Goal: Transaction & Acquisition: Purchase product/service

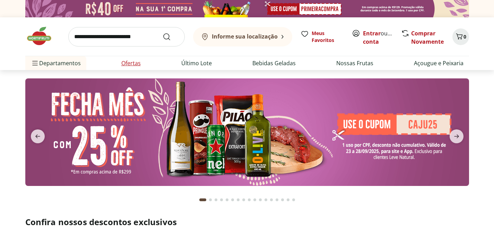
click at [133, 63] on link "Ofertas" at bounding box center [130, 63] width 19 height 8
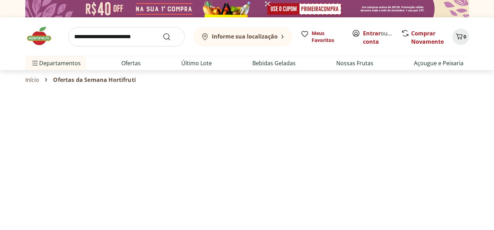
select select "**********"
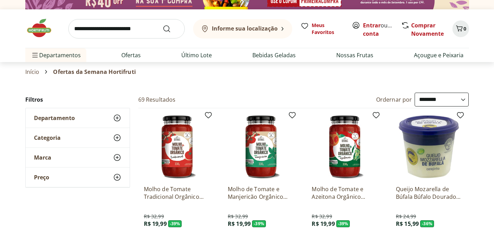
scroll to position [2, 0]
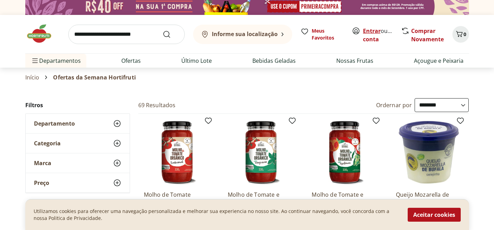
click at [373, 32] on link "Entrar" at bounding box center [372, 31] width 18 height 8
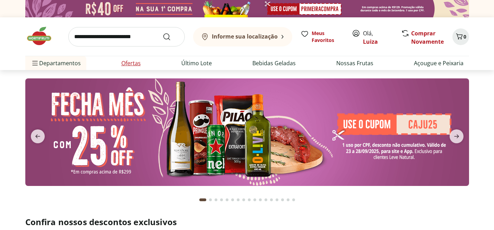
click at [131, 62] on link "Ofertas" at bounding box center [130, 63] width 19 height 8
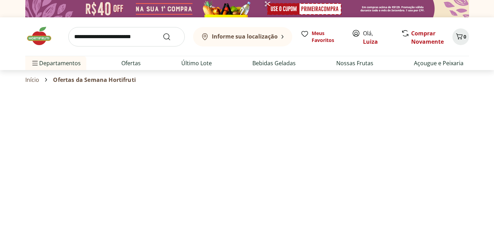
select select "**********"
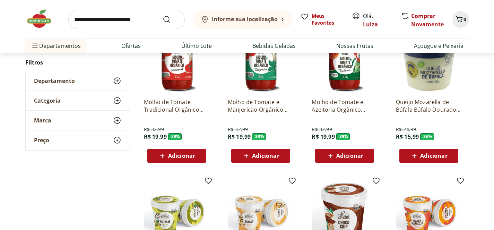
scroll to position [96, 0]
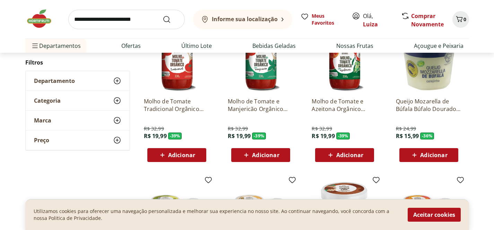
click at [436, 155] on span "Adicionar" at bounding box center [433, 155] width 27 height 6
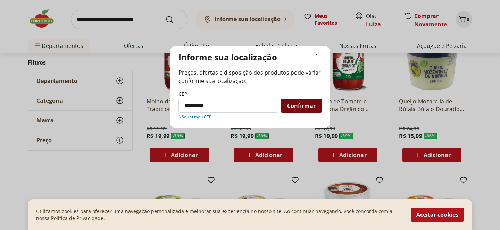
type input "*********"
click at [318, 103] on div "Confirmar" at bounding box center [301, 106] width 41 height 14
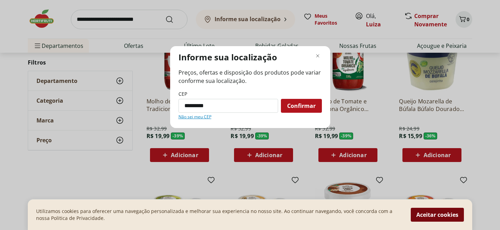
click at [434, 218] on button "Aceitar cookies" at bounding box center [436, 215] width 53 height 14
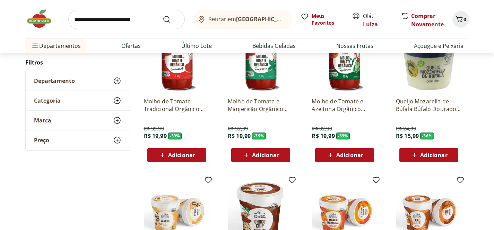
click at [444, 161] on button "Adicionar" at bounding box center [429, 155] width 59 height 14
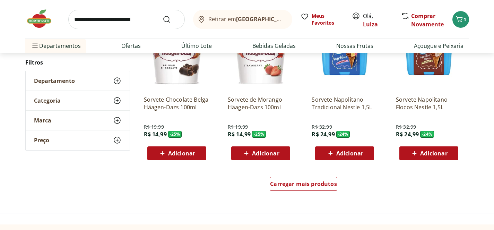
scroll to position [404, 0]
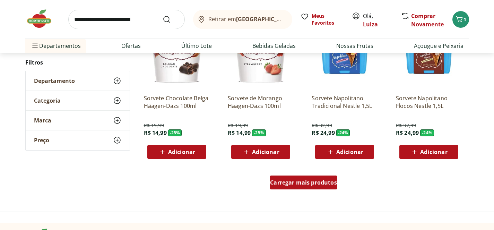
click at [321, 181] on span "Carregar mais produtos" at bounding box center [303, 183] width 67 height 6
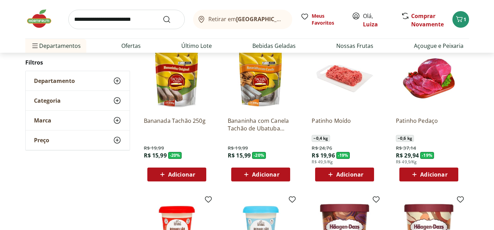
scroll to position [682, 0]
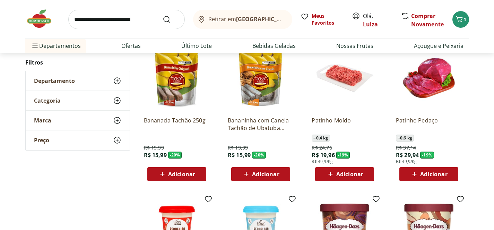
click at [333, 179] on div "Adicionar" at bounding box center [345, 174] width 48 height 12
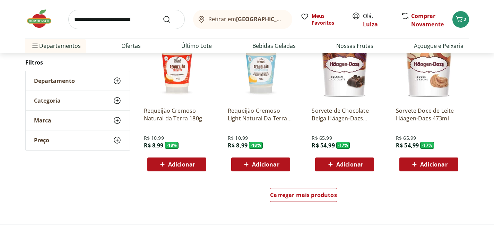
scroll to position [844, 0]
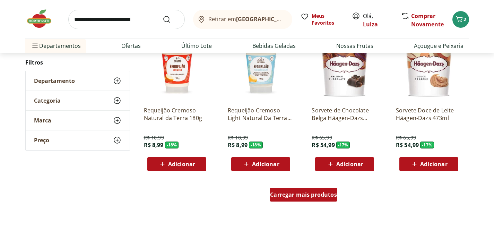
click at [315, 193] on span "Carregar mais produtos" at bounding box center [303, 195] width 67 height 6
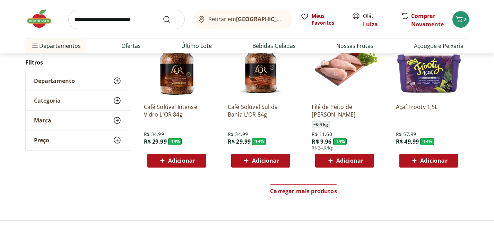
scroll to position [1303, 0]
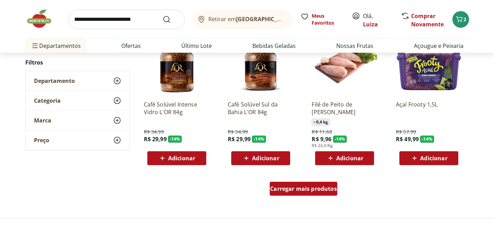
click at [287, 191] on span "Carregar mais produtos" at bounding box center [303, 189] width 67 height 6
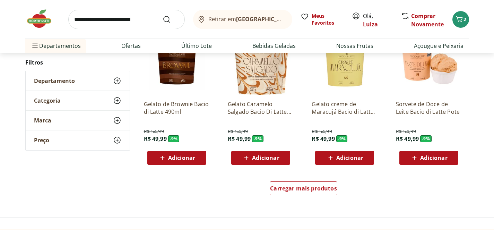
scroll to position [1759, 0]
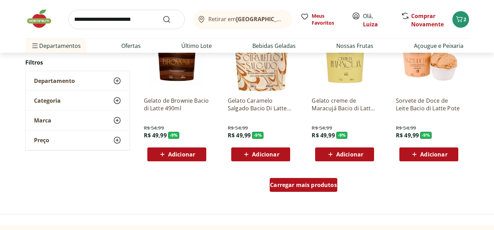
click at [319, 182] on span "Carregar mais produtos" at bounding box center [303, 185] width 67 height 6
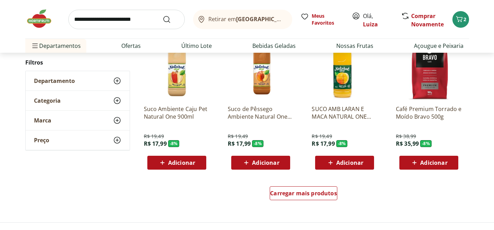
scroll to position [2203, 0]
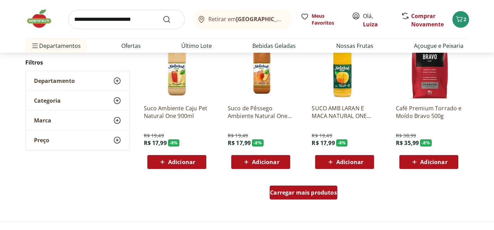
click at [313, 193] on span "Carregar mais produtos" at bounding box center [303, 193] width 67 height 6
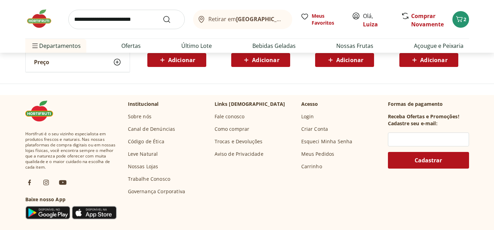
scroll to position [228, 0]
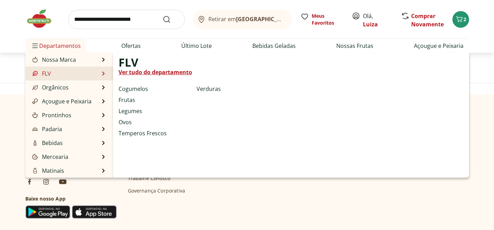
click at [122, 74] on link "Ver tudo do departamento" at bounding box center [156, 72] width 74 height 8
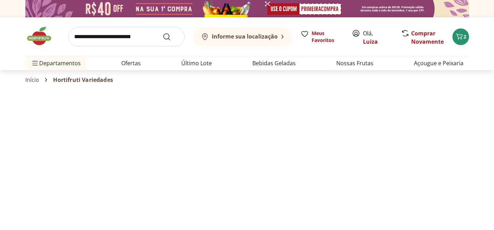
select select "**********"
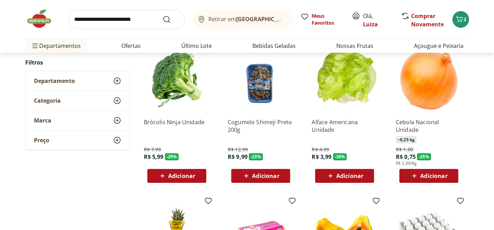
scroll to position [80, 0]
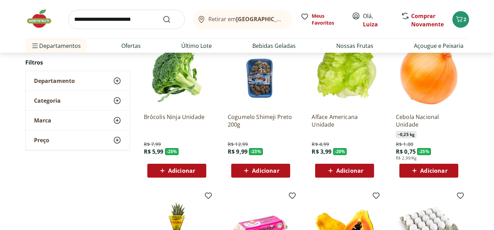
click at [336, 177] on div "Adicionar" at bounding box center [345, 170] width 48 height 12
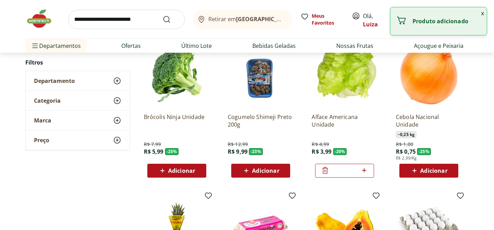
click at [441, 171] on span "Adicionar" at bounding box center [433, 171] width 27 height 6
click at [450, 169] on icon at bounding box center [448, 170] width 9 height 8
type input "*"
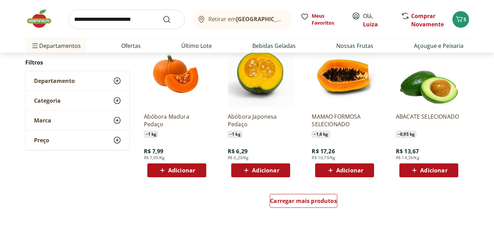
scroll to position [386, 0]
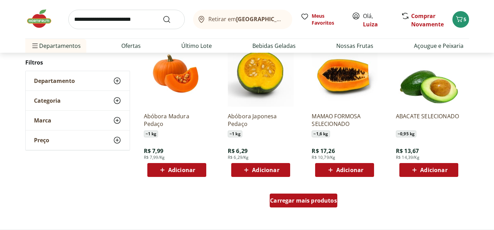
click at [325, 198] on span "Carregar mais produtos" at bounding box center [303, 201] width 67 height 6
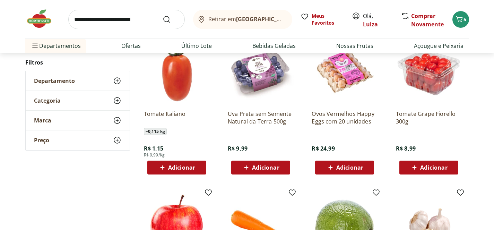
scroll to position [689, 0]
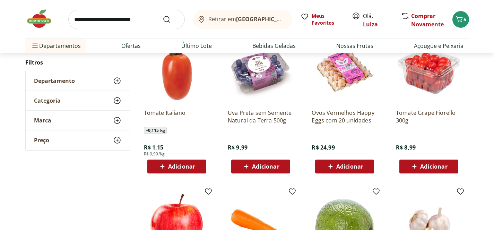
click at [419, 163] on icon at bounding box center [414, 166] width 9 height 8
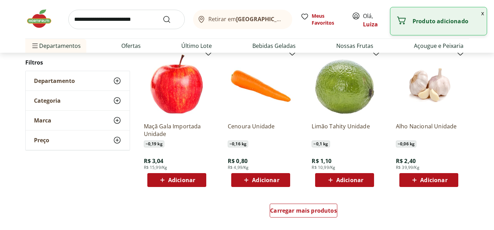
scroll to position [829, 0]
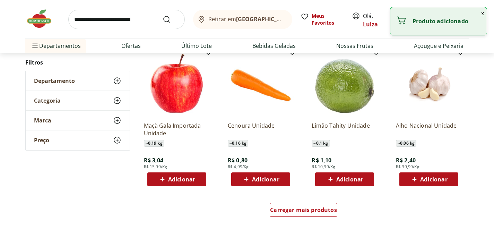
click at [338, 178] on span "Adicionar" at bounding box center [349, 180] width 27 height 6
click at [365, 178] on icon at bounding box center [364, 179] width 9 height 8
type input "*"
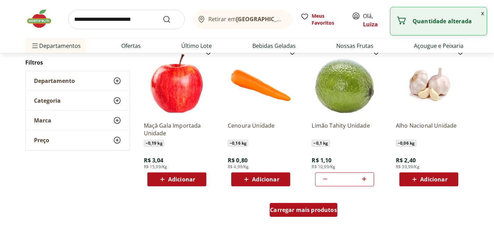
click at [321, 211] on span "Carregar mais produtos" at bounding box center [303, 210] width 67 height 6
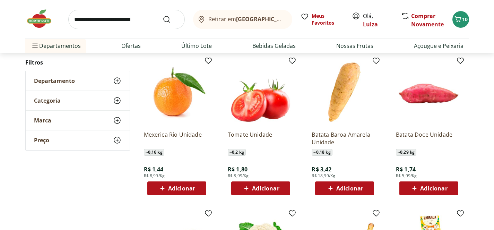
scroll to position [969, 0]
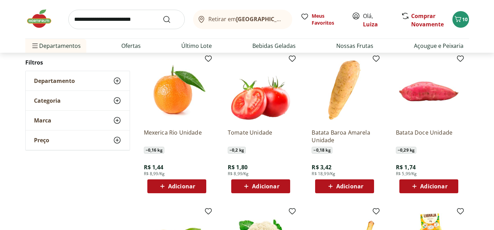
click at [354, 189] on span "Adicionar" at bounding box center [349, 186] width 27 height 6
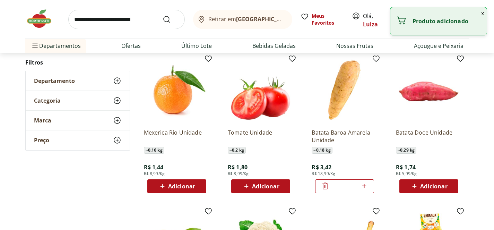
click at [365, 187] on icon at bounding box center [364, 186] width 9 height 8
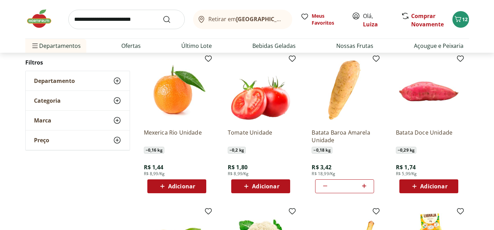
click at [365, 187] on icon at bounding box center [364, 186] width 9 height 8
type input "*"
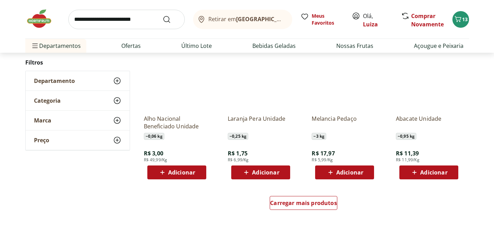
scroll to position [1291, 0]
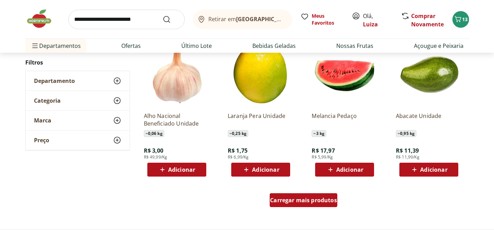
click at [322, 203] on span "Carregar mais produtos" at bounding box center [303, 200] width 67 height 6
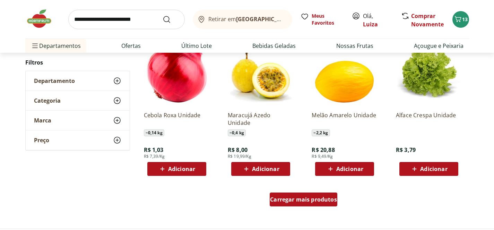
scroll to position [1745, 0]
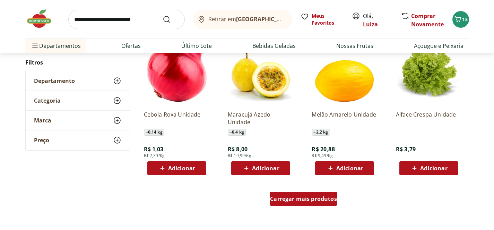
click at [323, 200] on span "Carregar mais produtos" at bounding box center [303, 199] width 67 height 6
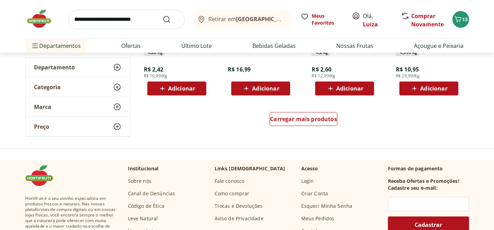
scroll to position [2283, 0]
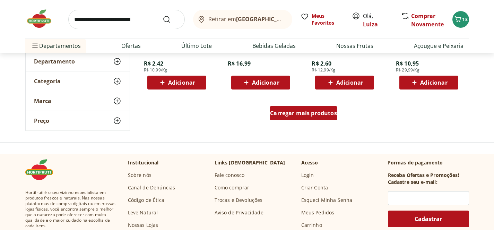
click at [321, 111] on span "Carregar mais produtos" at bounding box center [303, 113] width 67 height 6
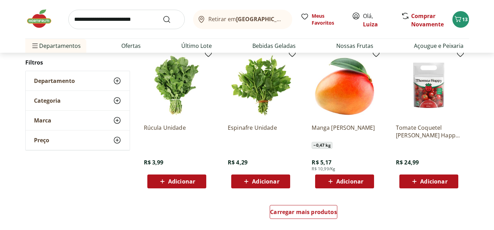
scroll to position [2638, 0]
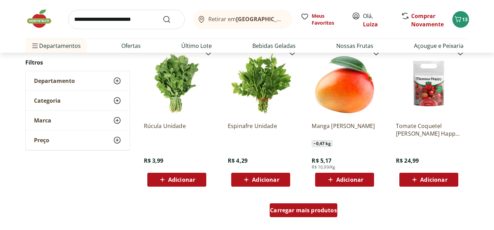
click at [296, 217] on div "Carregar mais produtos" at bounding box center [304, 210] width 68 height 14
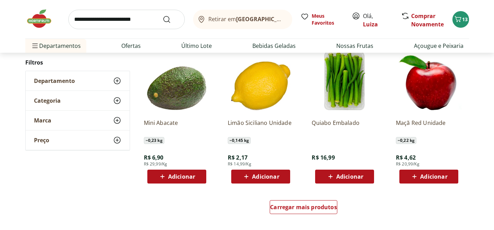
scroll to position [3094, 0]
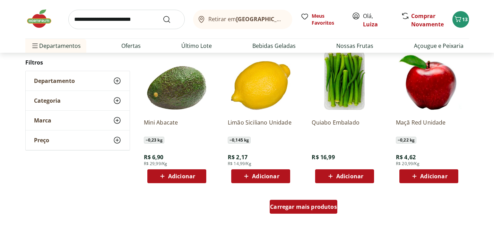
click at [300, 204] on span "Carregar mais produtos" at bounding box center [303, 207] width 67 height 6
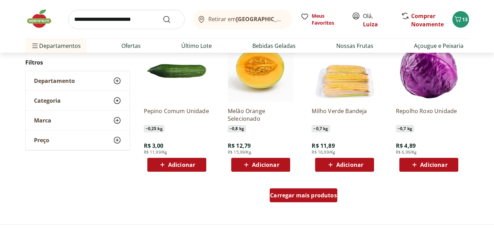
scroll to position [3559, 0]
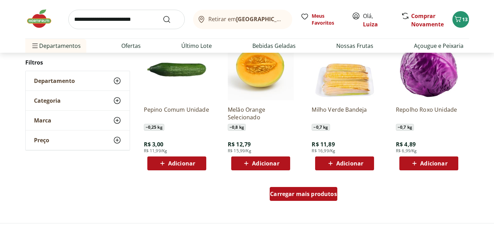
click at [302, 196] on span "Carregar mais produtos" at bounding box center [303, 194] width 67 height 6
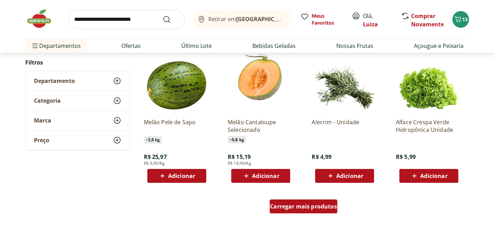
scroll to position [3999, 0]
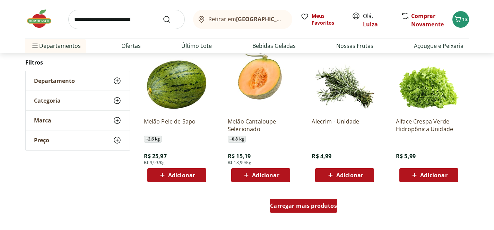
click at [297, 207] on span "Carregar mais produtos" at bounding box center [303, 206] width 67 height 6
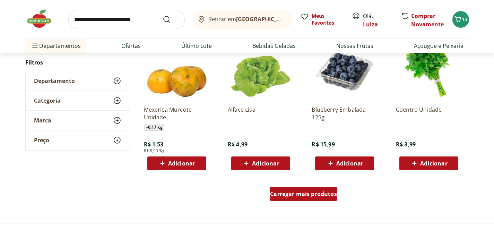
scroll to position [4465, 0]
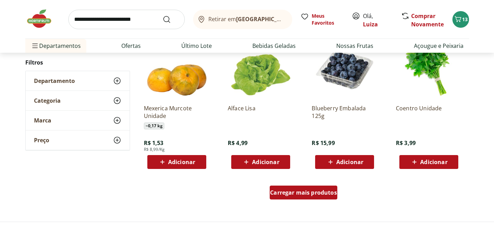
click at [300, 198] on div "Carregar mais produtos" at bounding box center [304, 193] width 68 height 14
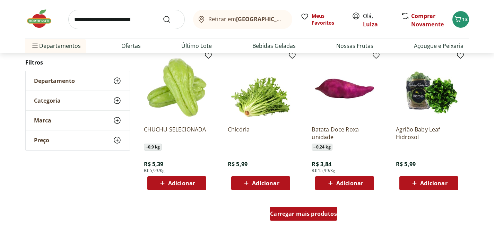
scroll to position [4899, 0]
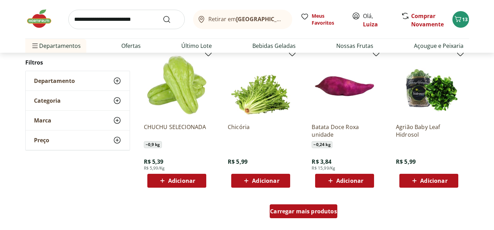
click at [299, 214] on span "Carregar mais produtos" at bounding box center [303, 211] width 67 height 6
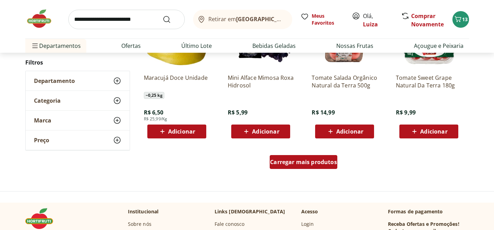
scroll to position [5402, 0]
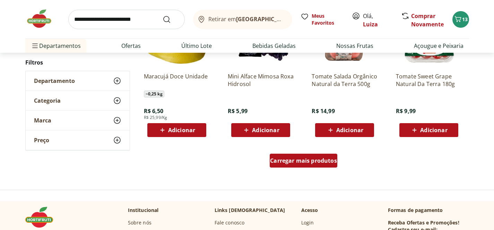
click at [311, 167] on div "Carregar mais produtos" at bounding box center [304, 161] width 68 height 14
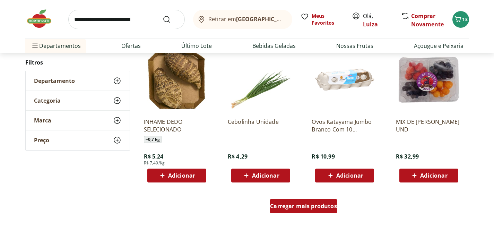
scroll to position [5811, 0]
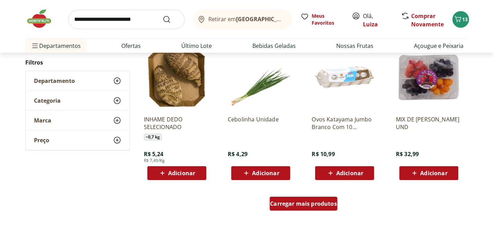
click at [301, 205] on span "Carregar mais produtos" at bounding box center [303, 204] width 67 height 6
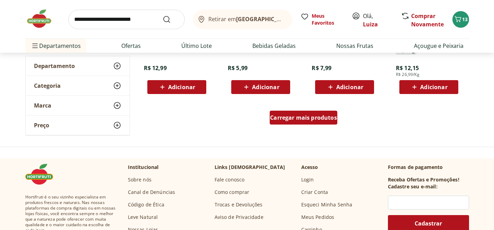
scroll to position [6351, 0]
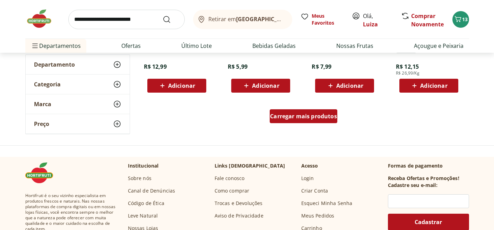
click at [317, 122] on div "Carregar mais produtos" at bounding box center [304, 116] width 68 height 14
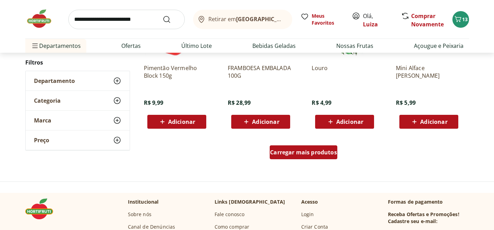
scroll to position [6768, 0]
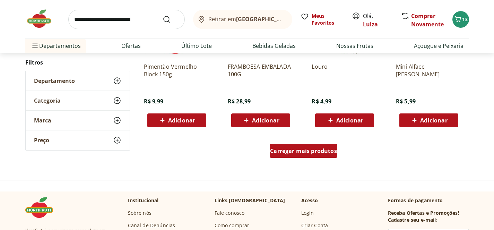
click at [306, 153] on span "Carregar mais produtos" at bounding box center [303, 151] width 67 height 6
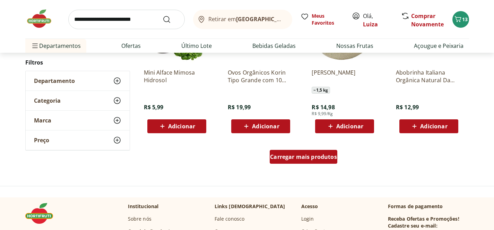
scroll to position [7218, 0]
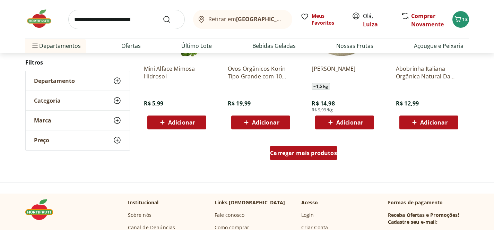
click at [304, 150] on span "Carregar mais produtos" at bounding box center [303, 153] width 67 height 6
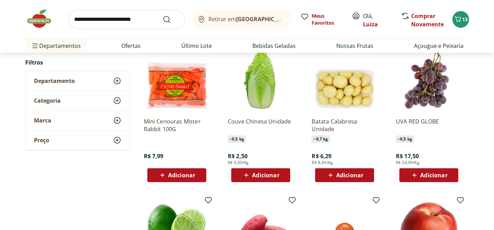
scroll to position [7320, 0]
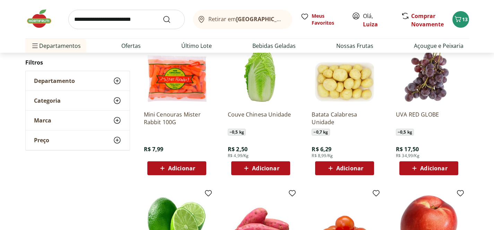
click at [196, 170] on div "Adicionar" at bounding box center [177, 168] width 48 height 12
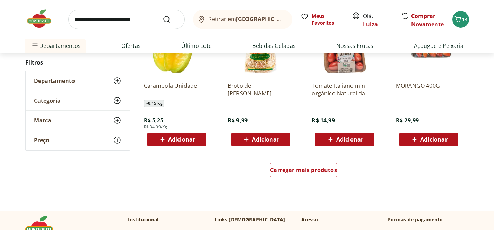
scroll to position [7662, 0]
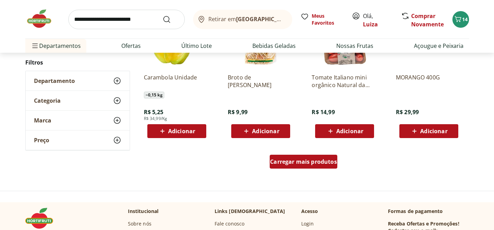
click at [294, 167] on div "Carregar mais produtos" at bounding box center [304, 162] width 68 height 14
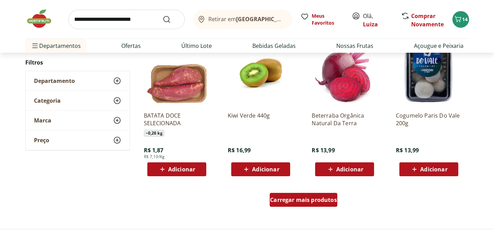
scroll to position [8084, 0]
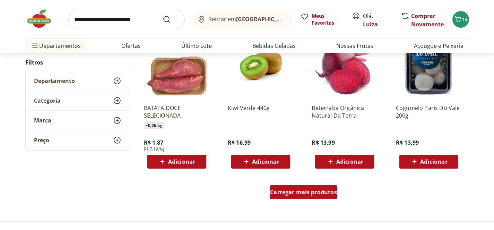
click at [293, 193] on span "Carregar mais produtos" at bounding box center [303, 192] width 67 height 6
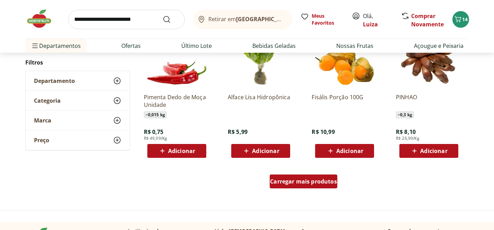
scroll to position [8548, 0]
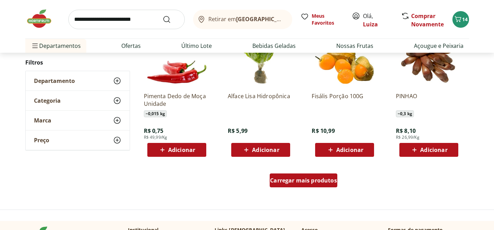
click at [299, 179] on span "Carregar mais produtos" at bounding box center [303, 181] width 67 height 6
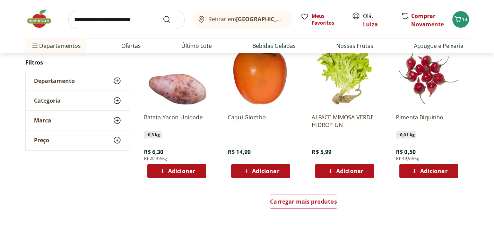
scroll to position [8980, 0]
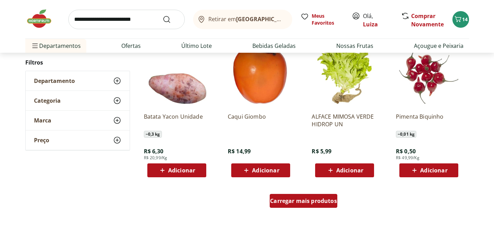
click at [299, 205] on div "Carregar mais produtos" at bounding box center [304, 201] width 68 height 14
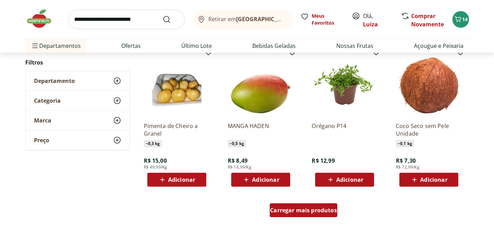
scroll to position [9425, 0]
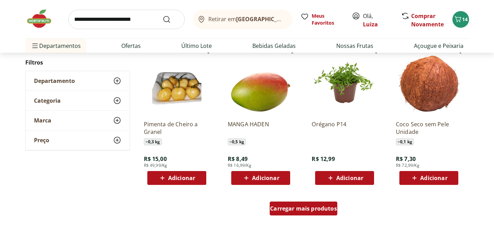
click at [297, 211] on span "Carregar mais produtos" at bounding box center [303, 209] width 67 height 6
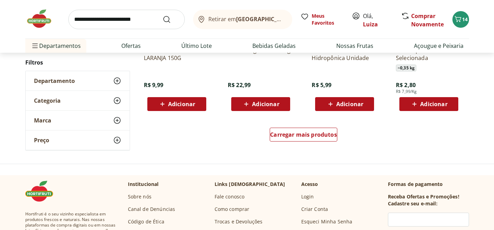
scroll to position [9952, 0]
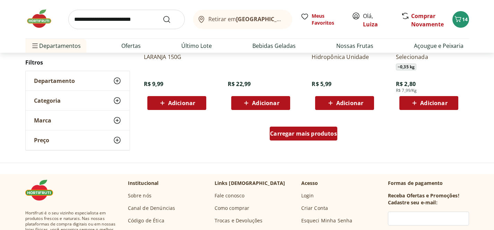
click at [310, 136] on span "Carregar mais produtos" at bounding box center [303, 134] width 67 height 6
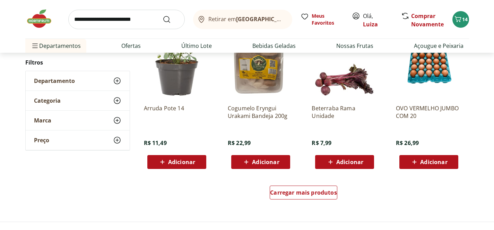
scroll to position [10346, 0]
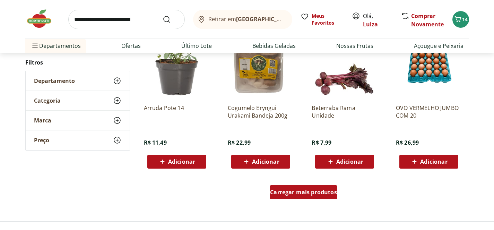
click at [284, 189] on span "Carregar mais produtos" at bounding box center [303, 192] width 67 height 6
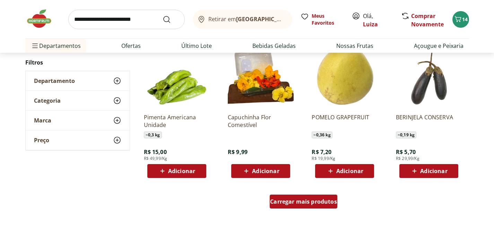
scroll to position [10790, 0]
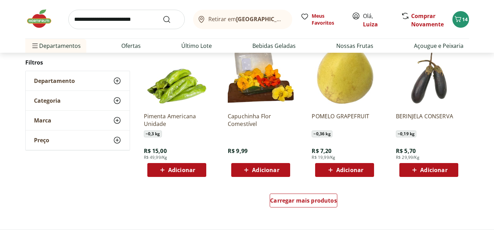
click at [117, 77] on icon at bounding box center [117, 81] width 8 height 8
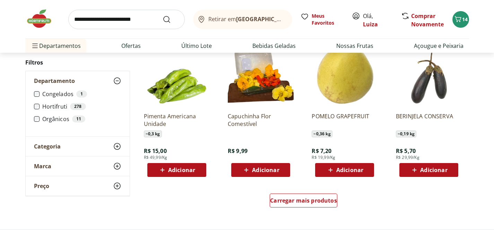
click at [105, 147] on div "Categoria" at bounding box center [78, 146] width 104 height 19
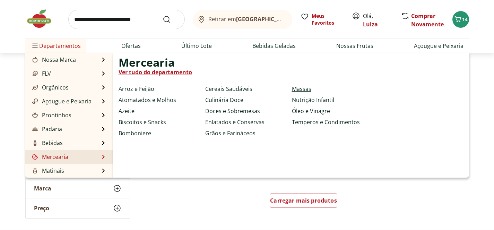
click at [300, 89] on link "Massas" at bounding box center [301, 89] width 19 height 8
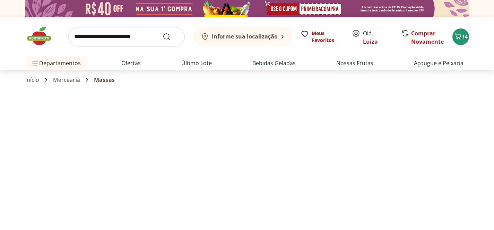
select select "**********"
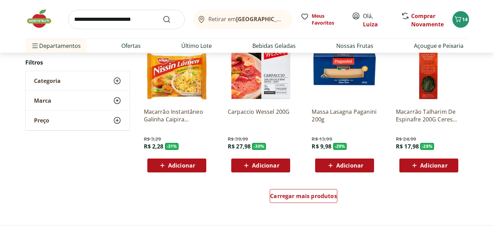
scroll to position [393, 0]
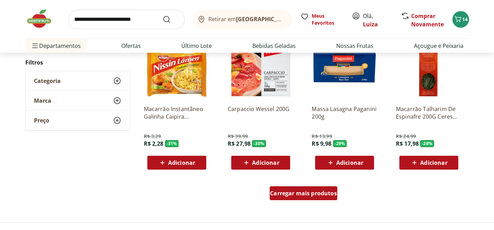
click at [322, 191] on span "Carregar mais produtos" at bounding box center [303, 193] width 67 height 6
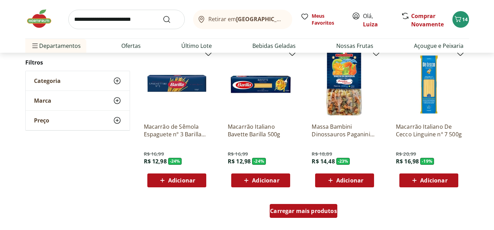
scroll to position [829, 0]
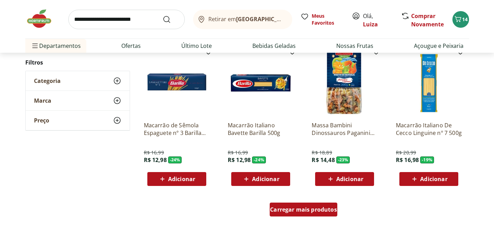
click at [316, 205] on div "Carregar mais produtos" at bounding box center [304, 210] width 68 height 14
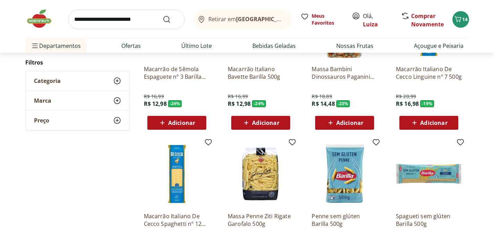
scroll to position [895, 0]
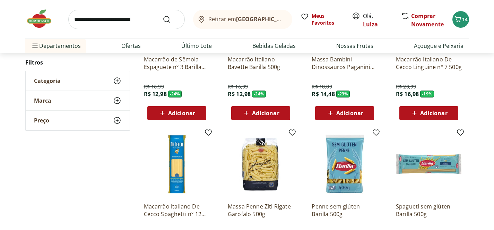
click at [419, 114] on icon at bounding box center [414, 113] width 9 height 8
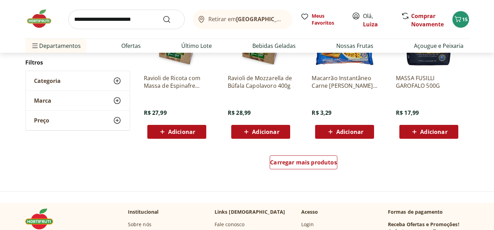
scroll to position [1401, 0]
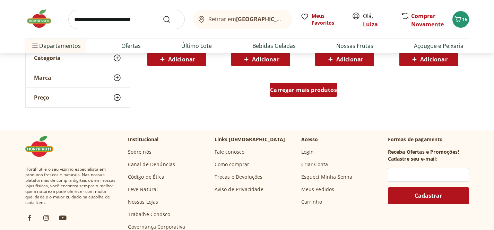
click at [299, 89] on span "Carregar mais produtos" at bounding box center [303, 90] width 67 height 6
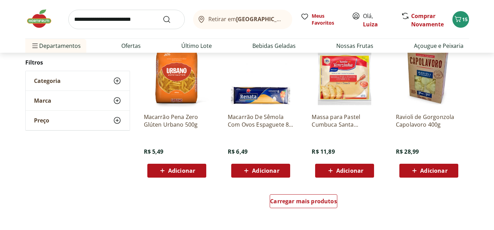
scroll to position [1743, 0]
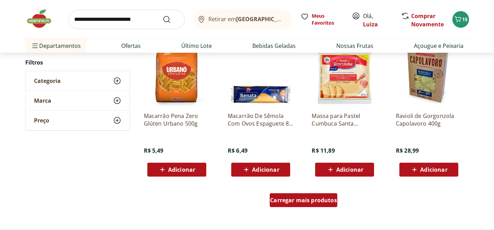
click at [285, 200] on span "Carregar mais produtos" at bounding box center [303, 200] width 67 height 6
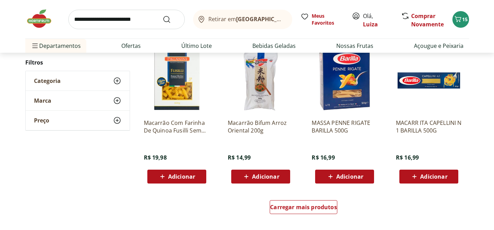
scroll to position [2192, 0]
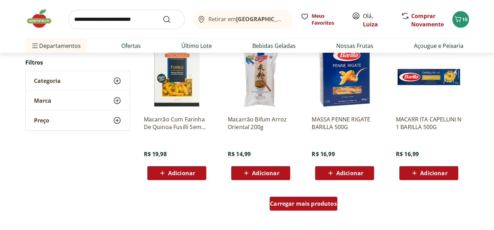
click at [303, 206] on span "Carregar mais produtos" at bounding box center [303, 204] width 67 height 6
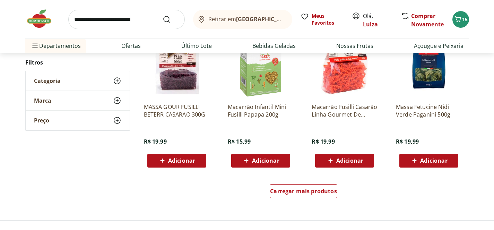
scroll to position [2659, 0]
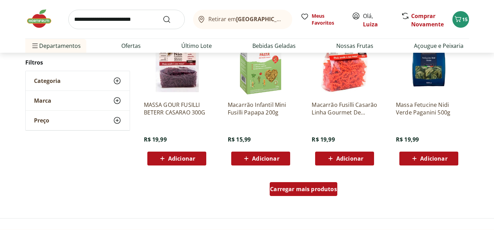
click at [297, 190] on span "Carregar mais produtos" at bounding box center [303, 189] width 67 height 6
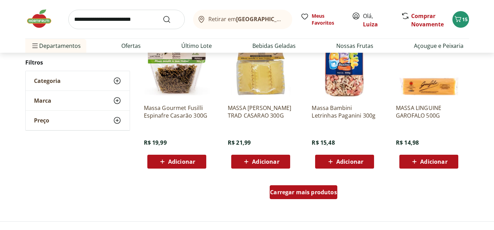
scroll to position [3110, 0]
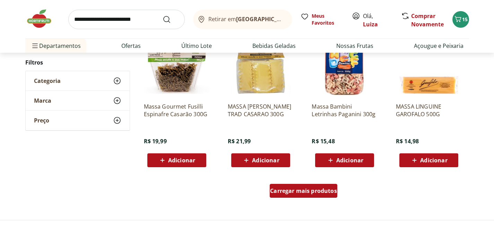
click at [297, 190] on span "Carregar mais produtos" at bounding box center [303, 191] width 67 height 6
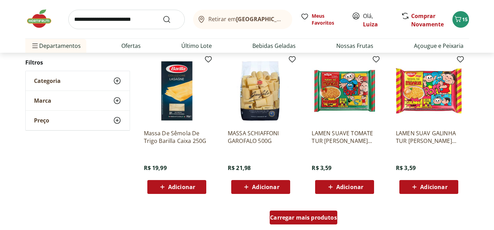
scroll to position [3536, 0]
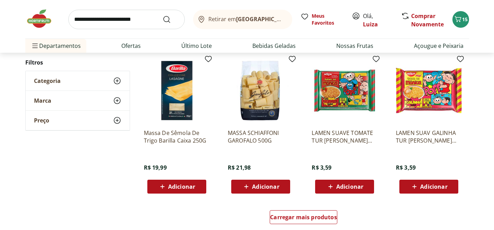
click at [350, 180] on button "Adicionar" at bounding box center [344, 187] width 59 height 14
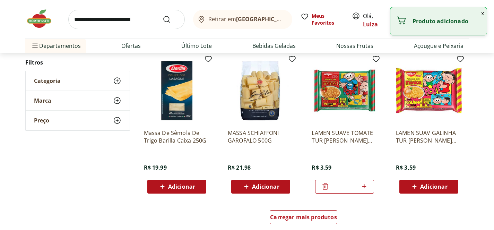
click at [365, 187] on icon at bounding box center [364, 186] width 9 height 8
type input "*"
click at [317, 218] on span "Carregar mais produtos" at bounding box center [303, 217] width 67 height 6
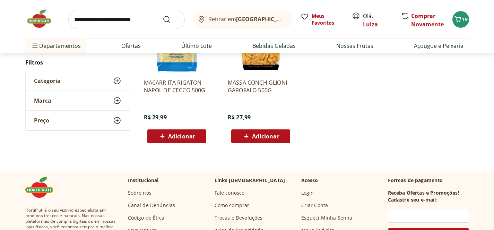
scroll to position [157, 0]
